Goal: Information Seeking & Learning: Learn about a topic

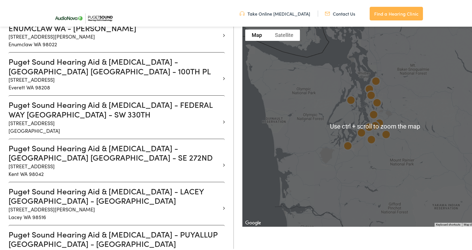
scroll to position [312, 0]
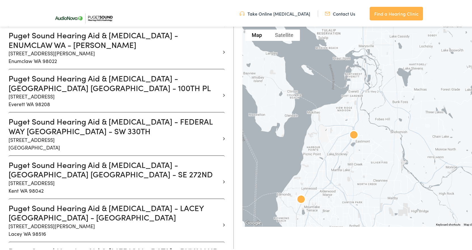
drag, startPoint x: 309, startPoint y: 73, endPoint x: 445, endPoint y: 225, distance: 204.7
click at [445, 225] on div "Use ctrl + scroll to zoom the map Map Terrain Satellite Labels Keyboard shortcu…" at bounding box center [374, 126] width 265 height 200
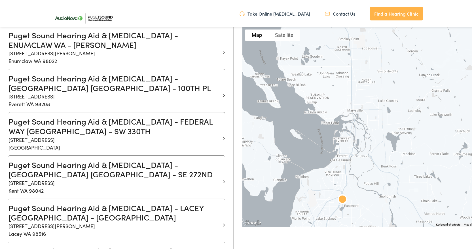
drag, startPoint x: 403, startPoint y: 79, endPoint x: 388, endPoint y: 147, distance: 70.1
click at [388, 147] on div at bounding box center [374, 126] width 265 height 200
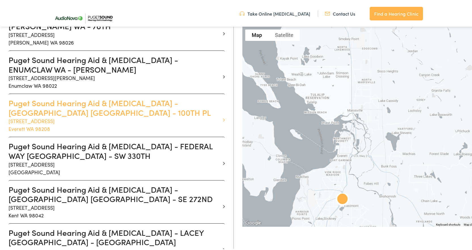
scroll to position [284, 0]
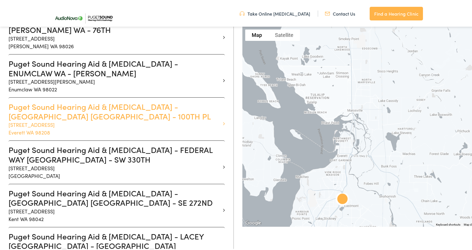
click at [103, 101] on h3 "Puget Sound Hearing Aid & [MEDICAL_DATA] - [GEOGRAPHIC_DATA] [GEOGRAPHIC_DATA] …" at bounding box center [115, 110] width 212 height 19
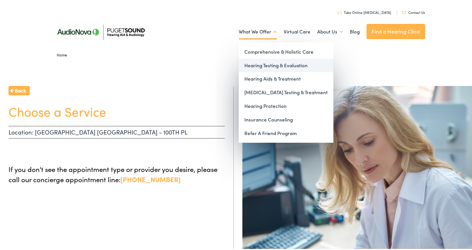
click at [264, 63] on link "Hearing Testing & Evaluation" at bounding box center [286, 65] width 95 height 14
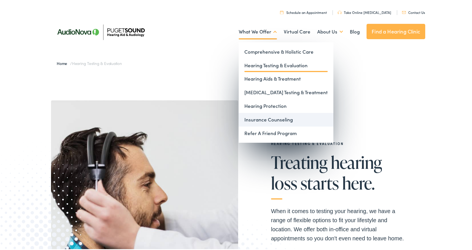
click at [258, 117] on link "Insurance Counseling" at bounding box center [286, 119] width 95 height 14
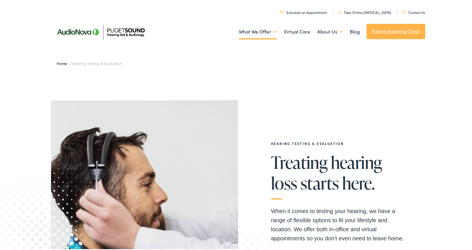
scroll to position [199, 0]
